Goal: Task Accomplishment & Management: Manage account settings

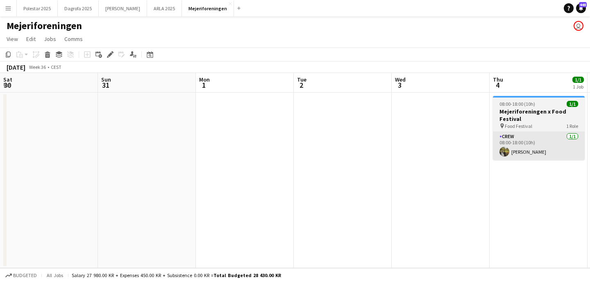
scroll to position [0, 362]
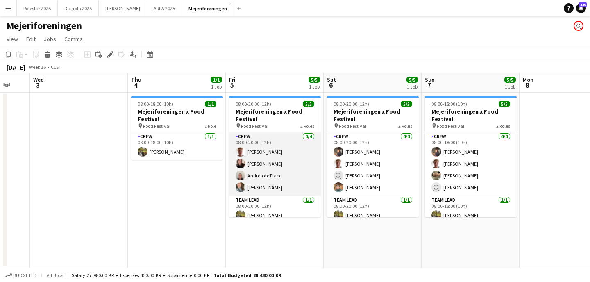
click at [266, 175] on app-card-role "Crew [DATE] 08:00-20:00 (12h) [PERSON_NAME] [PERSON_NAME] [PERSON_NAME] [PERSON…" at bounding box center [275, 164] width 92 height 64
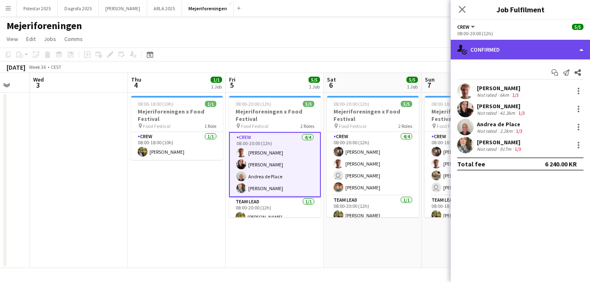
click at [531, 52] on div "single-neutral-actions-check-2 Confirmed" at bounding box center [520, 50] width 139 height 20
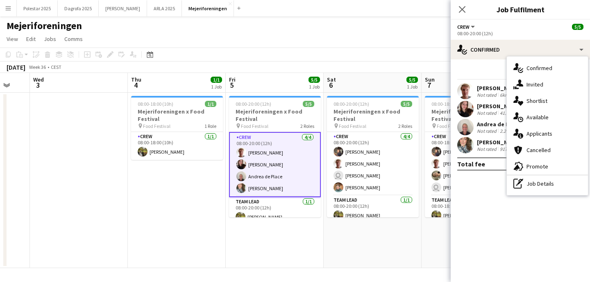
click at [389, 27] on div "Mejeriforeningen user" at bounding box center [295, 24] width 590 height 16
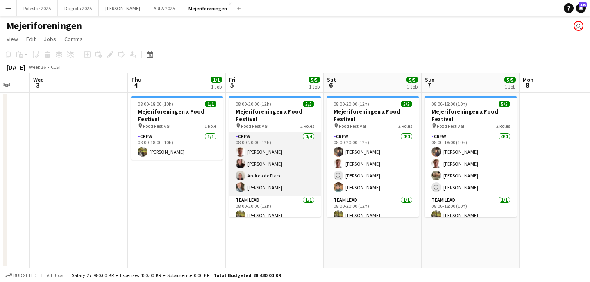
click at [275, 171] on app-card-role "Crew [DATE] 08:00-20:00 (12h) [PERSON_NAME] [PERSON_NAME] [PERSON_NAME] [PERSON…" at bounding box center [275, 164] width 92 height 64
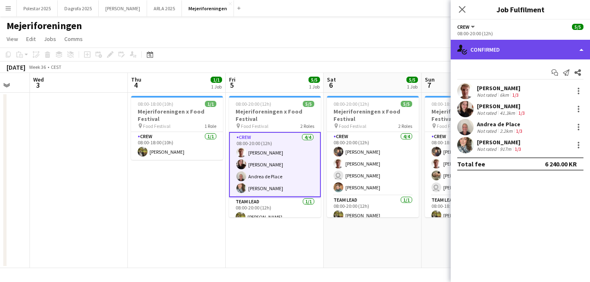
click at [584, 50] on div "single-neutral-actions-check-2 Confirmed" at bounding box center [520, 50] width 139 height 20
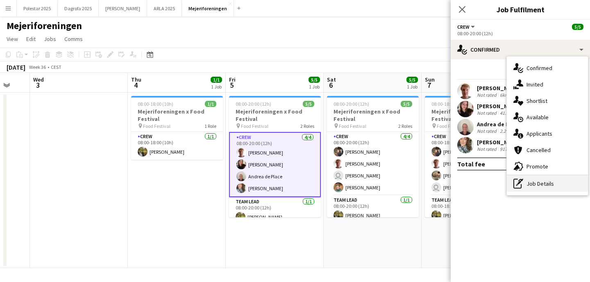
click at [541, 182] on div "pen-write Job Details" at bounding box center [547, 183] width 81 height 16
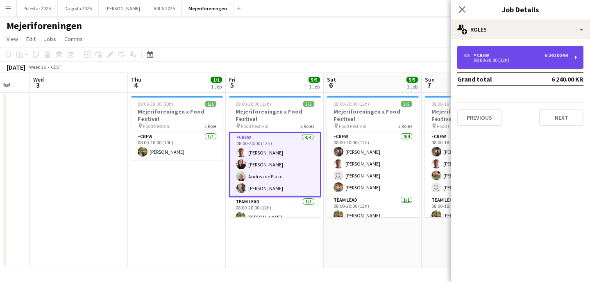
click at [578, 58] on div "4 x Crew 6 240.00 KR 08:00-20:00 (12h)" at bounding box center [520, 57] width 126 height 23
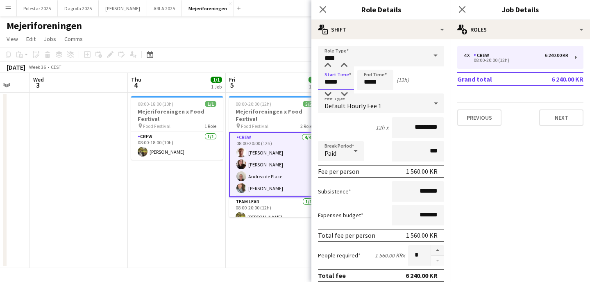
click at [329, 86] on input "*****" at bounding box center [336, 80] width 36 height 20
click at [321, 7] on icon at bounding box center [323, 9] width 8 height 8
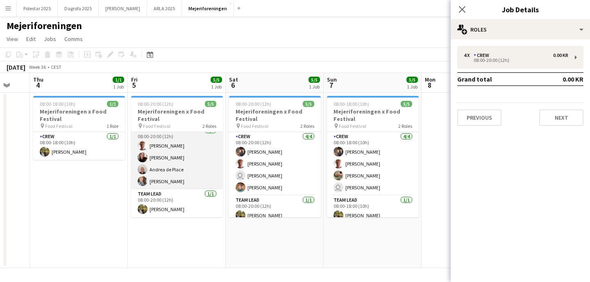
scroll to position [0, 0]
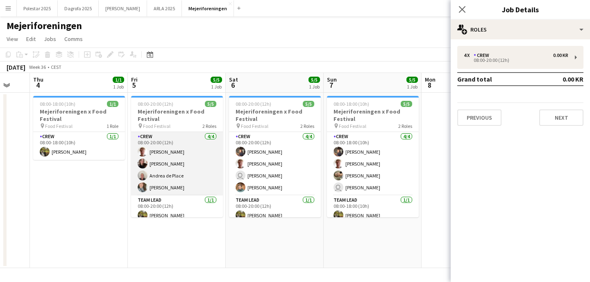
click at [161, 159] on app-card-role "Crew [DATE] 08:00-20:00 (12h) [PERSON_NAME] [PERSON_NAME] [PERSON_NAME] [PERSON…" at bounding box center [177, 164] width 92 height 64
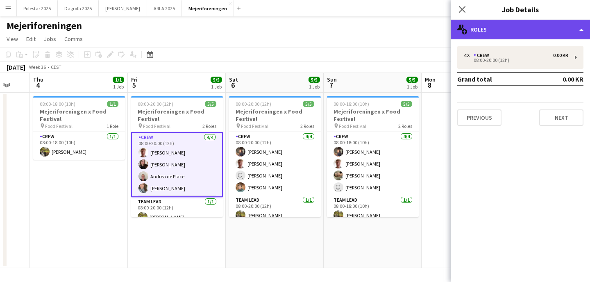
click at [581, 32] on div "multiple-users-add Roles" at bounding box center [520, 30] width 139 height 20
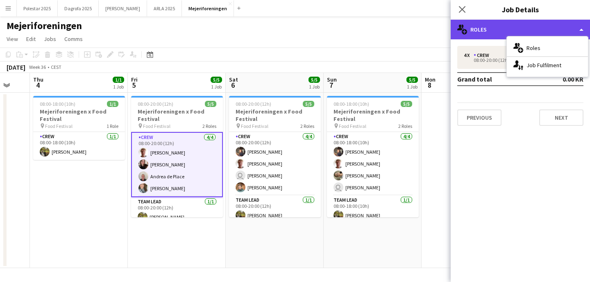
click at [581, 32] on div "multiple-users-add Roles" at bounding box center [520, 30] width 139 height 20
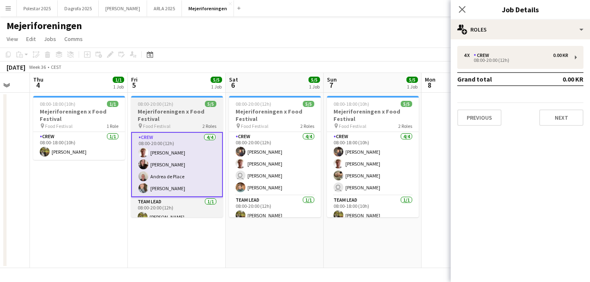
click at [187, 118] on h3 "Mejeriforeningen x Food Festival" at bounding box center [177, 115] width 92 height 15
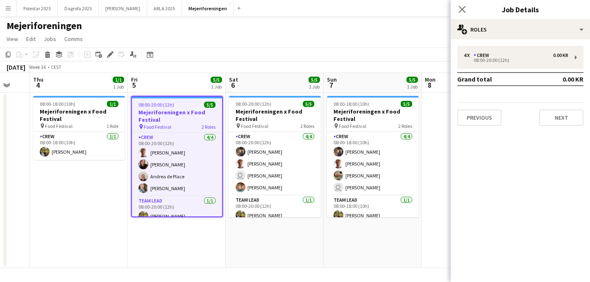
click at [187, 118] on h3 "Mejeriforeningen x Food Festival" at bounding box center [177, 116] width 90 height 15
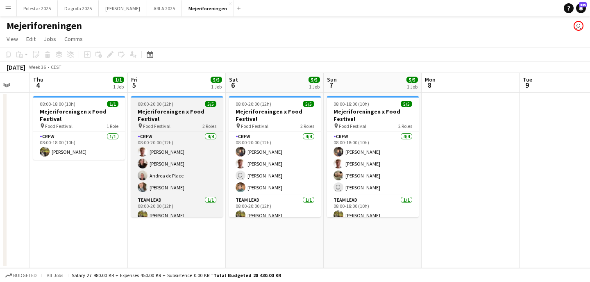
click at [188, 124] on div "pin Food Festival 2 Roles" at bounding box center [177, 126] width 92 height 7
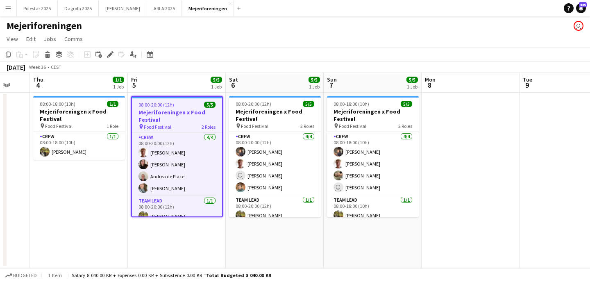
click at [192, 119] on h3 "Mejeriforeningen x Food Festival" at bounding box center [177, 116] width 90 height 15
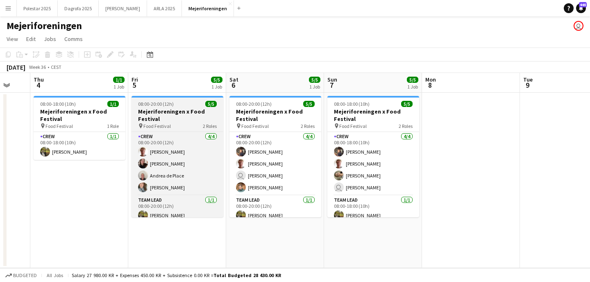
click at [132, 123] on div "pin Food Festival 2 Roles" at bounding box center [178, 126] width 92 height 7
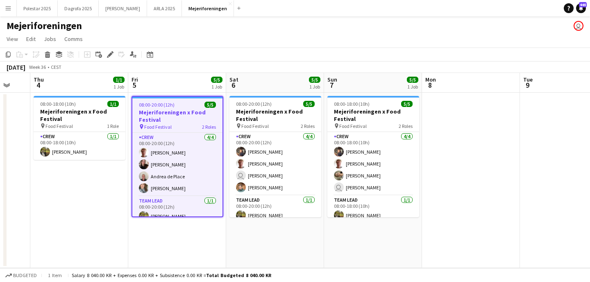
click at [132, 123] on app-job-card "08:00-20:00 (12h) 5/5 Mejeriforeningen x Food Festival pin Food Festival 2 Role…" at bounding box center [178, 156] width 92 height 121
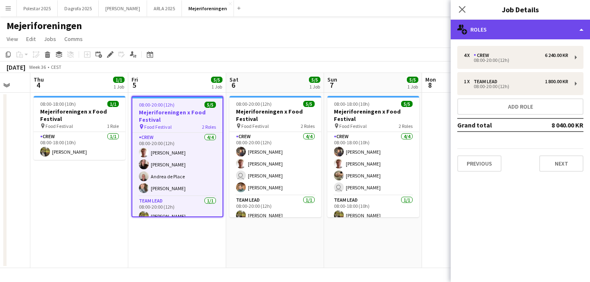
click at [581, 28] on div "multiple-users-add Roles" at bounding box center [520, 30] width 139 height 20
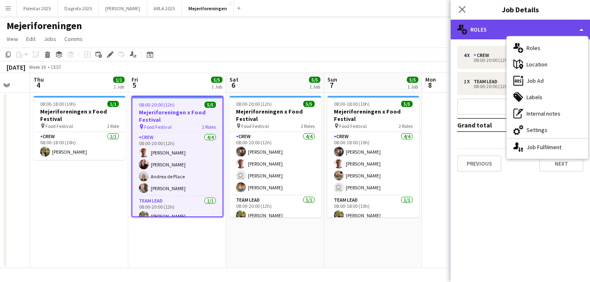
click at [581, 28] on div "multiple-users-add Roles" at bounding box center [520, 30] width 139 height 20
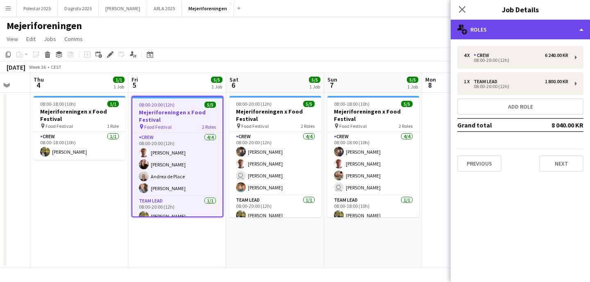
click at [577, 35] on div "multiple-users-add Roles" at bounding box center [520, 30] width 139 height 20
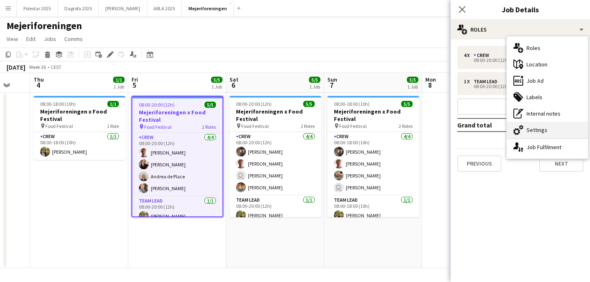
click at [547, 133] on div "cog-double-3 Settings" at bounding box center [547, 130] width 81 height 16
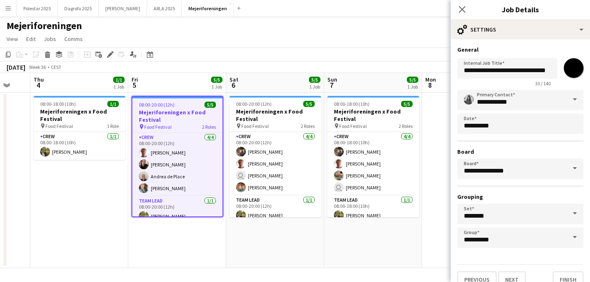
scroll to position [12, 0]
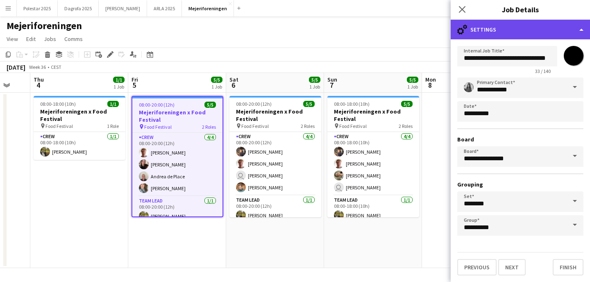
click at [581, 32] on div "cog-double-3 Settings" at bounding box center [520, 30] width 139 height 20
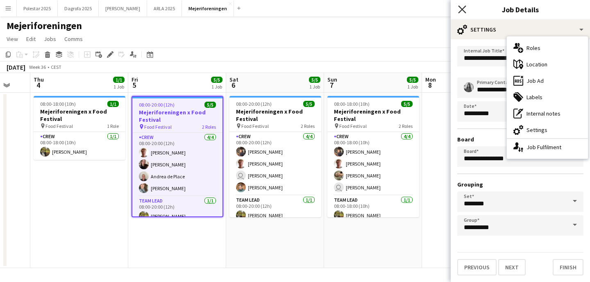
click at [461, 9] on icon "Close pop-in" at bounding box center [462, 9] width 8 height 8
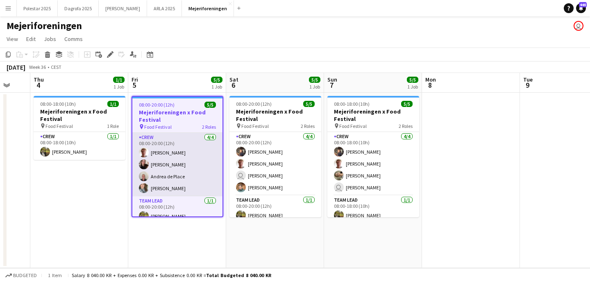
click at [175, 144] on app-card-role "Crew [DATE] 08:00-20:00 (12h) [PERSON_NAME] [PERSON_NAME] [PERSON_NAME] [PERSON…" at bounding box center [177, 165] width 90 height 64
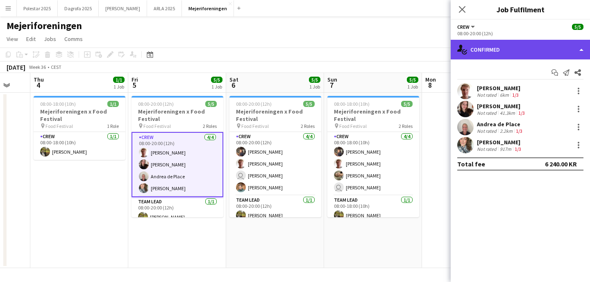
click at [579, 50] on div "single-neutral-actions-check-2 Confirmed" at bounding box center [520, 50] width 139 height 20
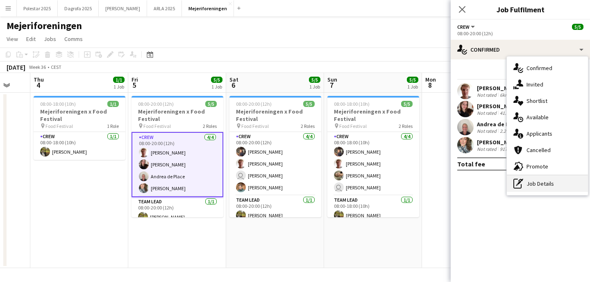
click at [536, 186] on div "pen-write Job Details" at bounding box center [547, 183] width 81 height 16
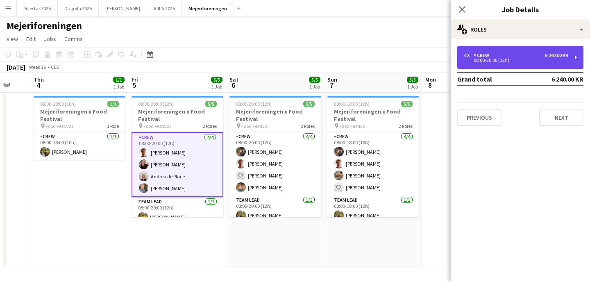
click at [573, 61] on div "4 x Crew 6 240.00 KR 08:00-20:00 (12h)" at bounding box center [520, 57] width 126 height 23
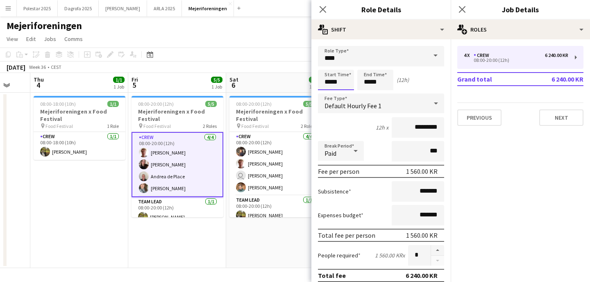
click at [327, 82] on input "*****" at bounding box center [336, 80] width 36 height 20
type input "*****"
click at [366, 82] on input "*****" at bounding box center [375, 80] width 36 height 20
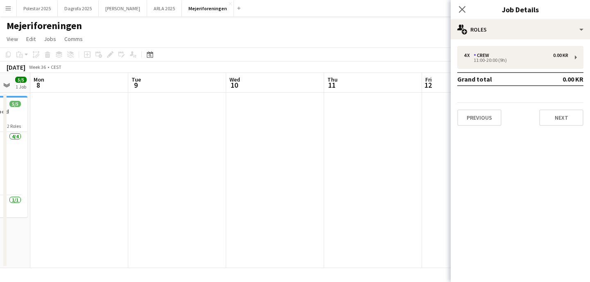
scroll to position [0, 361]
